Goal: Find specific page/section: Find specific page/section

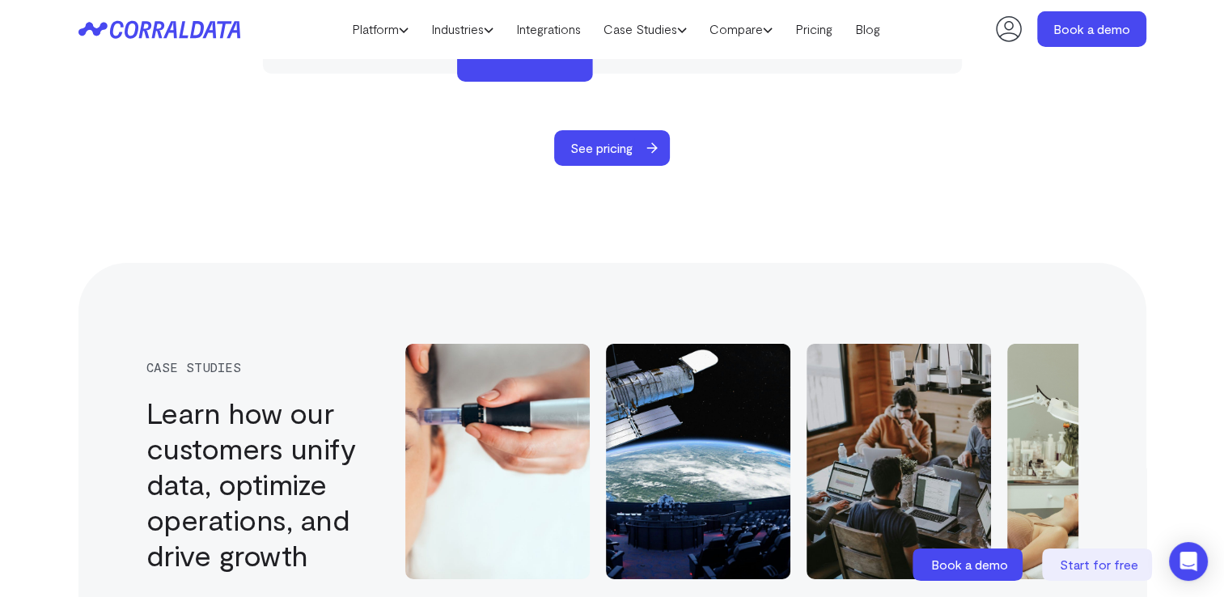
scroll to position [7013, 0]
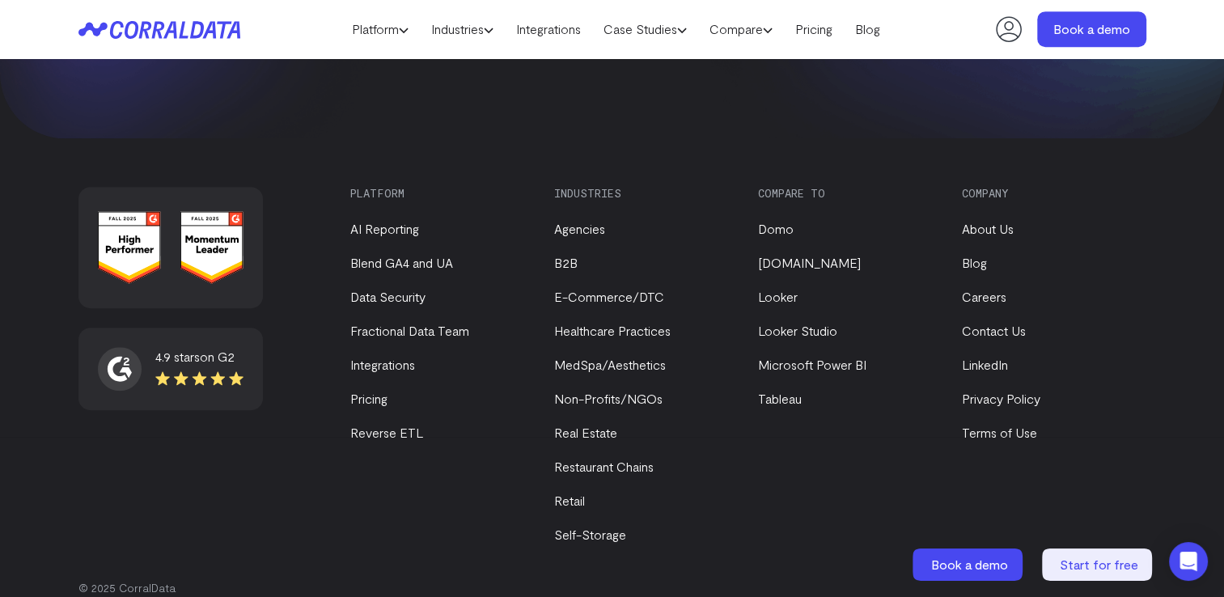
click at [979, 287] on li "Careers" at bounding box center [1050, 296] width 176 height 19
click at [976, 289] on link "Careers" at bounding box center [984, 296] width 44 height 15
click at [979, 289] on link "Careers" at bounding box center [984, 296] width 44 height 15
